Goal: Transaction & Acquisition: Obtain resource

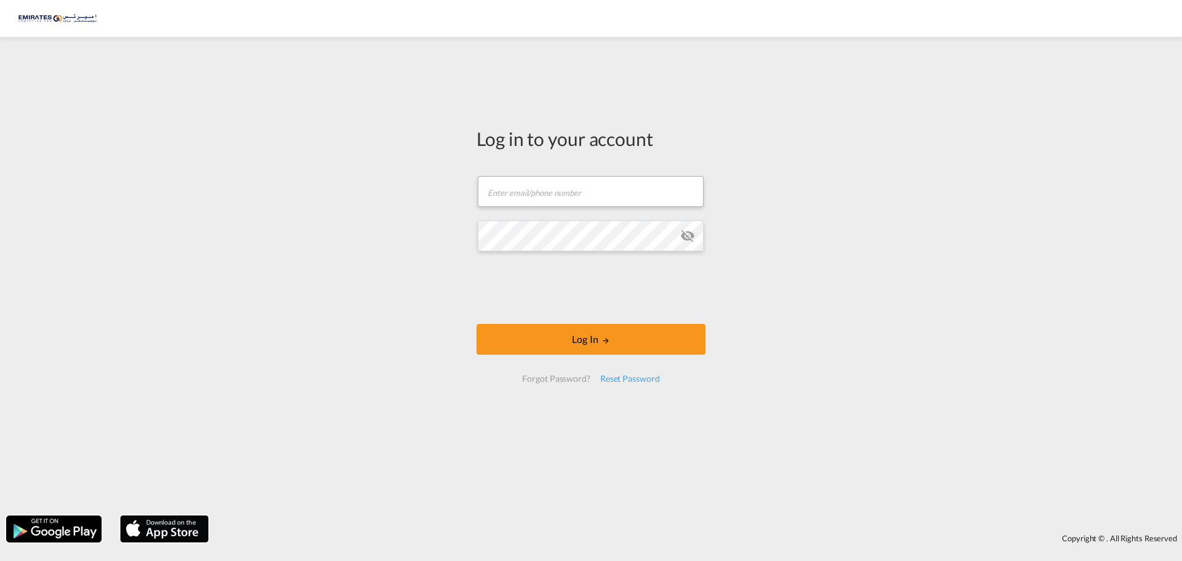
click at [518, 184] on input "text" at bounding box center [591, 191] width 226 height 31
type input "[EMAIL_ADDRESS][DOMAIN_NAME]"
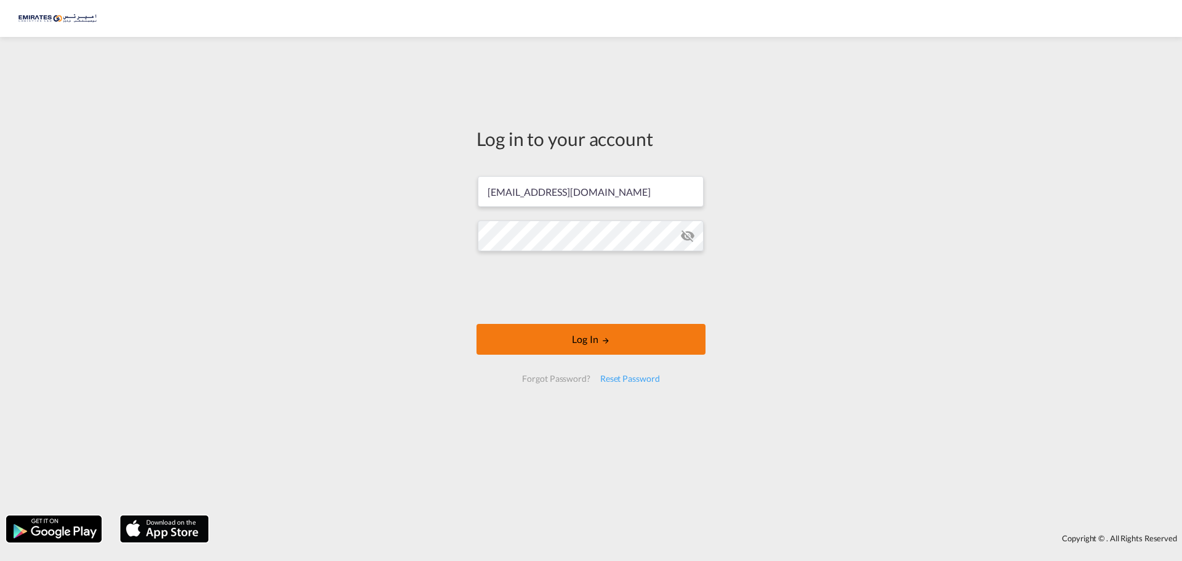
click at [598, 343] on button "Log In" at bounding box center [590, 339] width 229 height 31
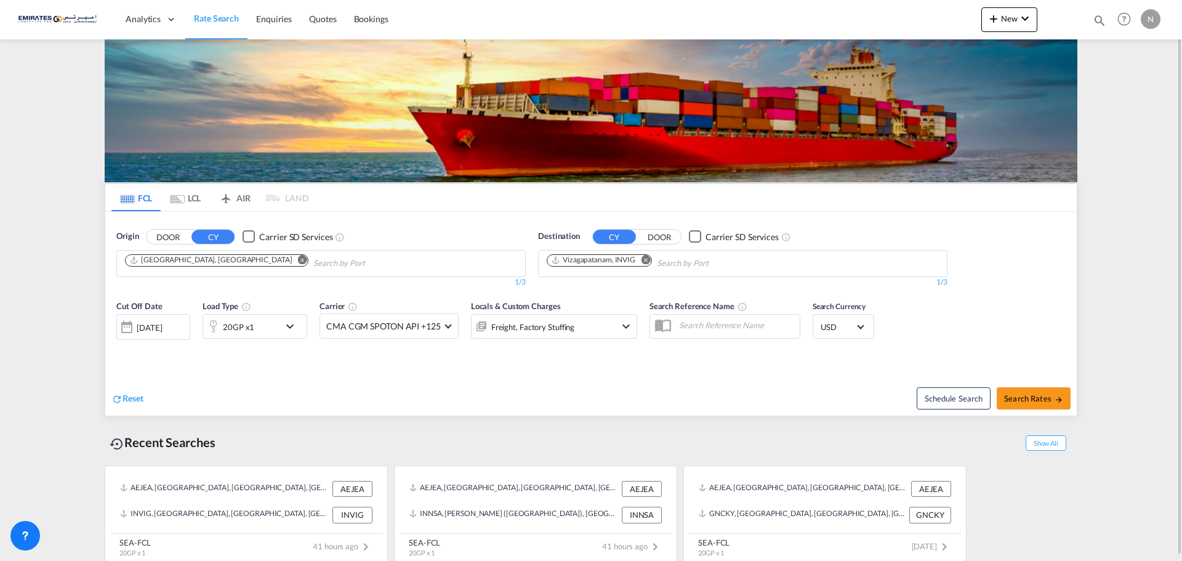
click at [648, 260] on md-icon "Remove" at bounding box center [645, 259] width 9 height 9
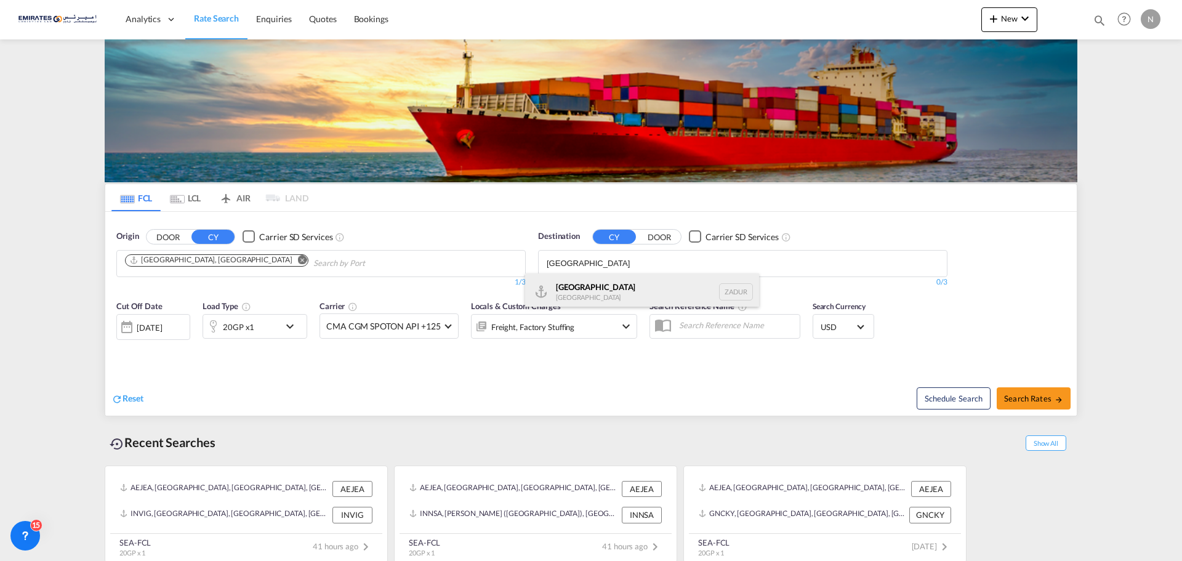
type input "[GEOGRAPHIC_DATA]"
click at [579, 294] on div "[GEOGRAPHIC_DATA] [GEOGRAPHIC_DATA] ZADUR" at bounding box center [642, 291] width 234 height 37
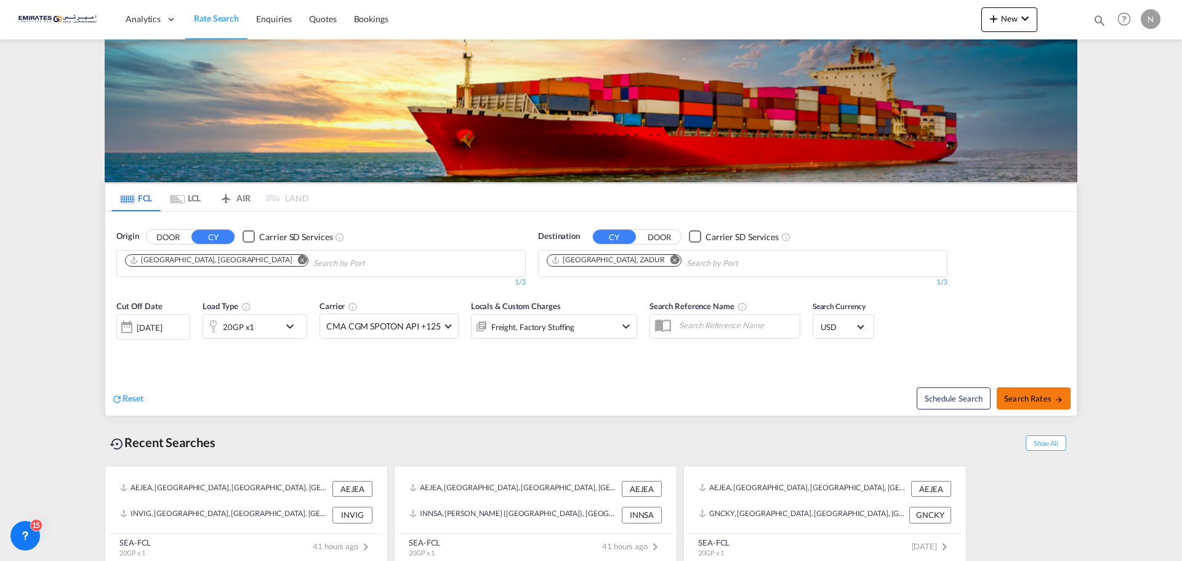
click at [1022, 399] on span "Search Rates" at bounding box center [1033, 398] width 59 height 10
type input "AEJEA to ZADUR / [DATE]"
